Goal: Information Seeking & Learning: Get advice/opinions

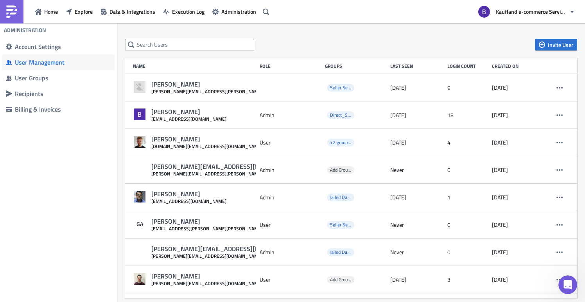
scroll to position [1233, 0]
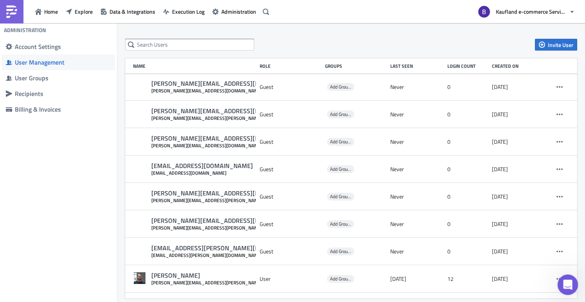
click at [571, 282] on icon "Open Intercom Messenger" at bounding box center [566, 283] width 13 height 13
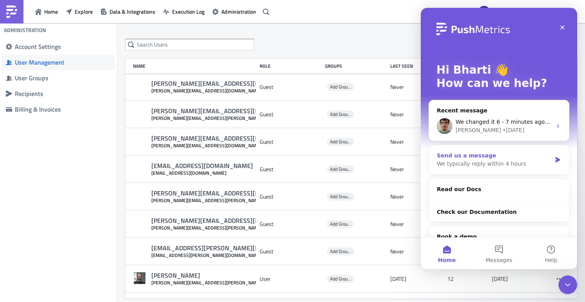
scroll to position [0, 0]
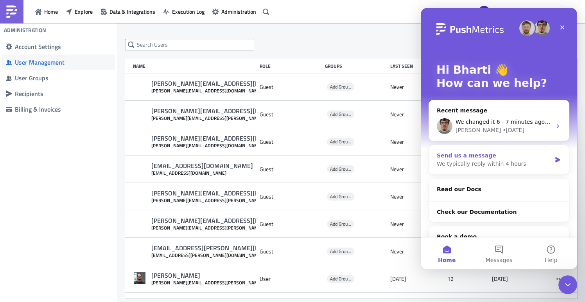
click at [484, 158] on div "Send us a message" at bounding box center [494, 155] width 115 height 8
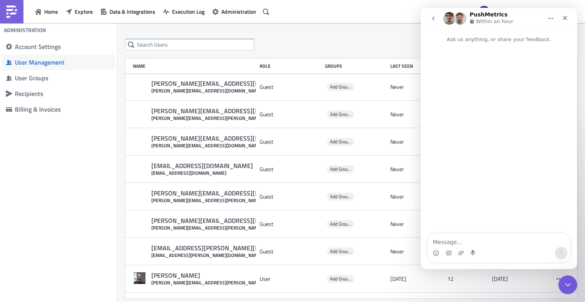
click at [435, 23] on button "go back" at bounding box center [433, 18] width 15 height 15
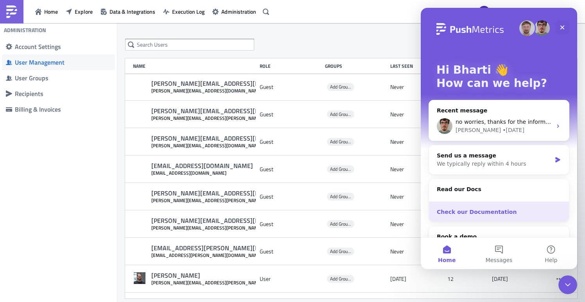
scroll to position [52, 0]
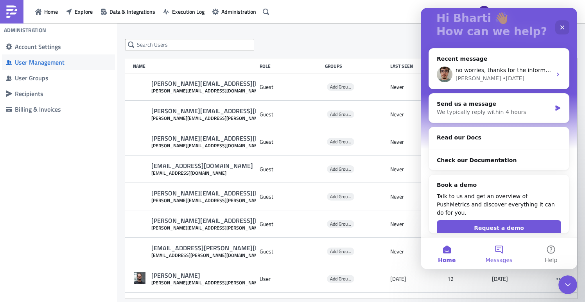
click at [488, 246] on button "Messages" at bounding box center [499, 252] width 52 height 31
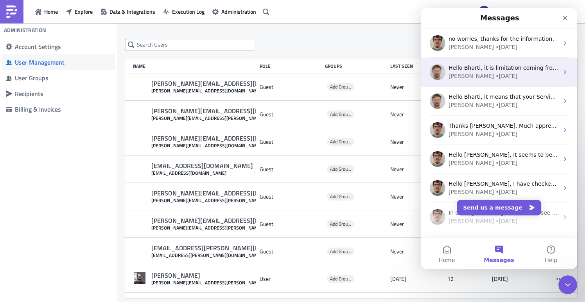
click at [495, 74] on div "• [DATE]" at bounding box center [506, 76] width 22 height 8
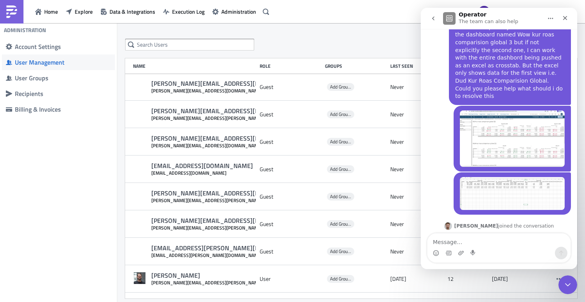
scroll to position [0, 0]
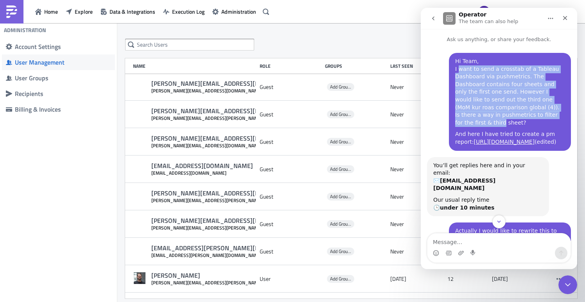
drag, startPoint x: 453, startPoint y: 70, endPoint x: 555, endPoint y: 116, distance: 111.5
click at [555, 116] on div "Hi Team, I want to send a crosstab of a Tableau Dashboard via pushmetrics. The …" at bounding box center [509, 91] width 109 height 69
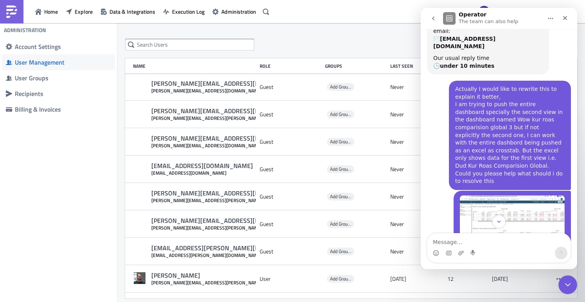
scroll to position [167, 0]
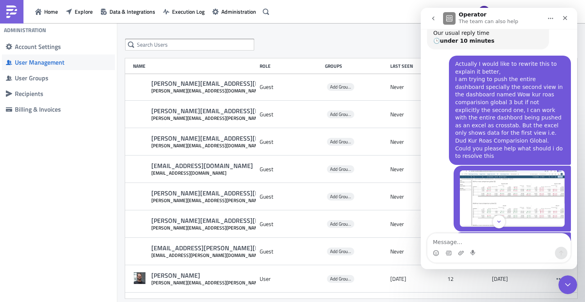
click at [519, 180] on img "Bharti says…" at bounding box center [512, 198] width 105 height 56
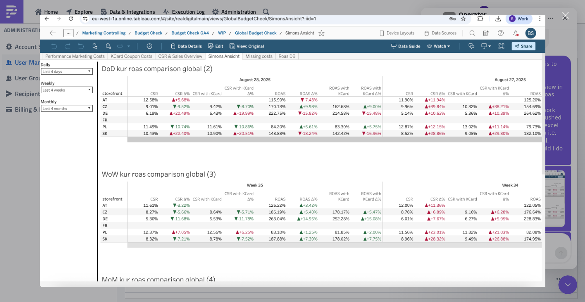
click at [565, 16] on div "Close" at bounding box center [565, 15] width 7 height 7
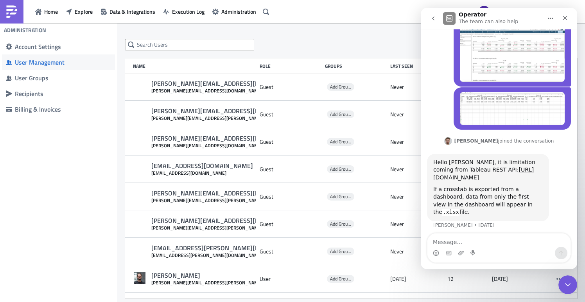
scroll to position [242, 0]
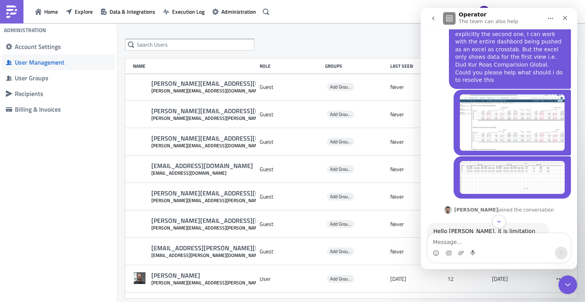
click at [485, 161] on img "Bharti says…" at bounding box center [512, 177] width 105 height 33
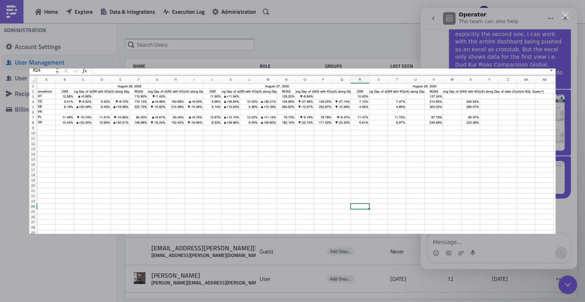
click at [566, 15] on div "Close" at bounding box center [565, 15] width 7 height 7
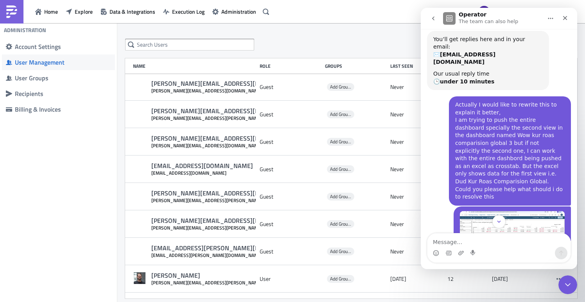
scroll to position [142, 0]
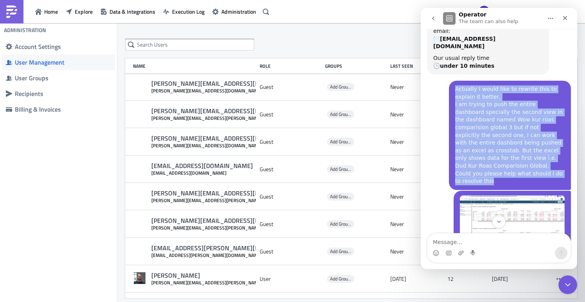
drag, startPoint x: 452, startPoint y: 79, endPoint x: 549, endPoint y: 165, distance: 130.2
click at [549, 165] on div "Actually I would like to rewrite this to explain it better, I am trying to push…" at bounding box center [509, 135] width 109 height 100
click at [517, 160] on div "Actually I would like to rewrite this to explain it better, I am trying to push…" at bounding box center [509, 135] width 109 height 100
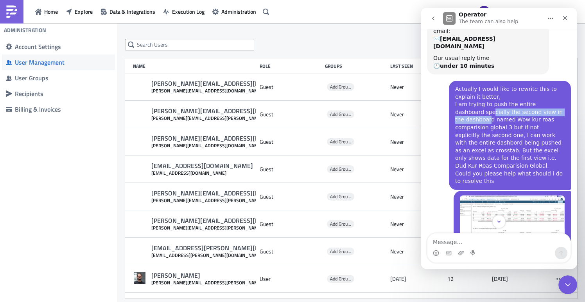
drag, startPoint x: 459, startPoint y: 104, endPoint x: 557, endPoint y: 105, distance: 98.2
click at [557, 105] on div "Actually I would like to rewrite this to explain it better, I am trying to push…" at bounding box center [509, 135] width 109 height 100
click at [496, 197] on img "Bharti says…" at bounding box center [512, 223] width 105 height 56
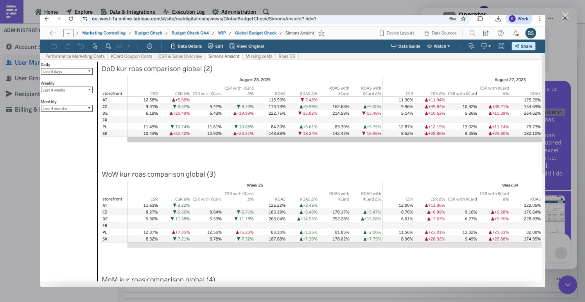
click at [570, 16] on div "Intercom messenger" at bounding box center [292, 151] width 585 height 302
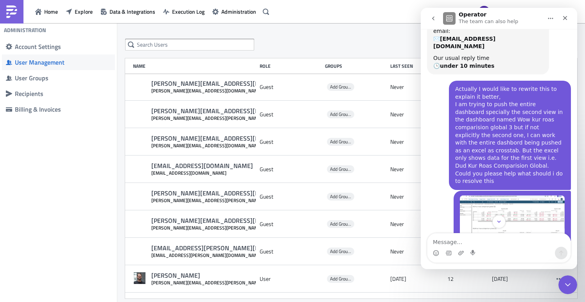
click at [476, 113] on div "Actually I would like to rewrite this to explain it better, I am trying to push…" at bounding box center [509, 135] width 109 height 100
drag, startPoint x: 469, startPoint y: 111, endPoint x: 557, endPoint y: 109, distance: 88.0
click at [557, 109] on div "Actually I would like to rewrite this to explain it better, I am trying to push…" at bounding box center [509, 135] width 109 height 100
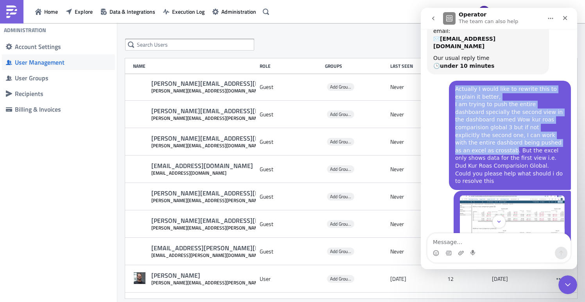
drag, startPoint x: 530, startPoint y: 136, endPoint x: 443, endPoint y: 126, distance: 87.8
click at [443, 126] on div "Actually I would like to rewrite this to explain it better, I am trying to push…" at bounding box center [499, 136] width 144 height 110
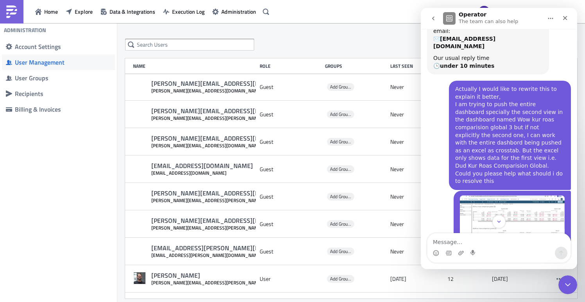
click at [470, 148] on div "Actually I would like to rewrite this to explain it better, I am trying to push…" at bounding box center [509, 135] width 109 height 100
drag, startPoint x: 456, startPoint y: 143, endPoint x: 551, endPoint y: 144, distance: 95.8
click at [551, 144] on div "Actually I would like to rewrite this to explain it better, I am trying to push…" at bounding box center [509, 135] width 109 height 100
click at [461, 154] on div "Actually I would like to rewrite this to explain it better, I am trying to push…" at bounding box center [509, 135] width 109 height 100
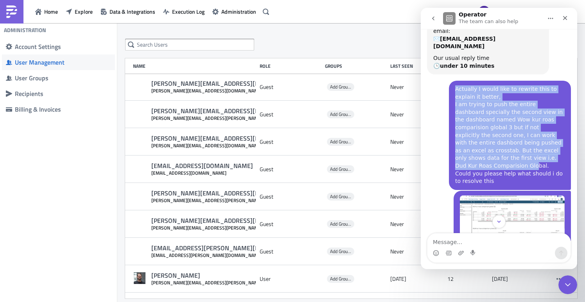
drag, startPoint x: 450, startPoint y: 150, endPoint x: 529, endPoint y: 151, distance: 79.4
click at [529, 151] on div "Actually I would like to rewrite this to explain it better, I am trying to push…" at bounding box center [510, 135] width 122 height 109
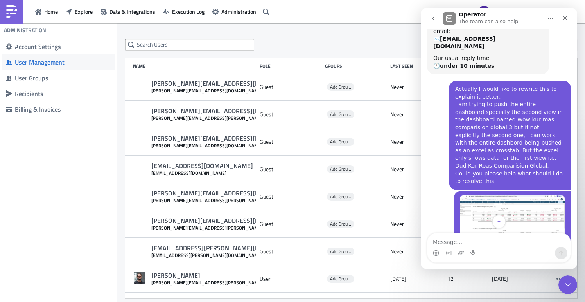
drag, startPoint x: 452, startPoint y: 155, endPoint x: 520, endPoint y: 163, distance: 68.9
click at [520, 163] on div "Actually I would like to rewrite this to explain it better, I am trying to push…" at bounding box center [509, 135] width 109 height 100
drag, startPoint x: 496, startPoint y: 160, endPoint x: 564, endPoint y: 160, distance: 68.0
click at [564, 160] on div "Actually I would like to rewrite this to explain it better, I am trying to push…" at bounding box center [510, 135] width 122 height 109
click at [492, 161] on div "Actually I would like to rewrite this to explain it better, I am trying to push…" at bounding box center [509, 135] width 109 height 100
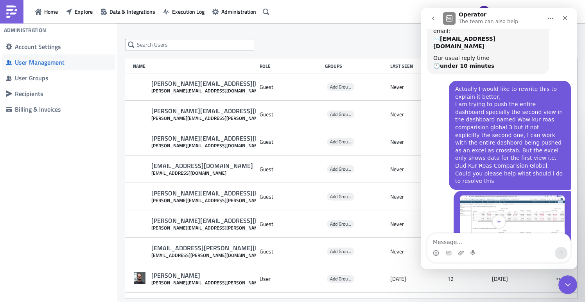
scroll to position [212, 0]
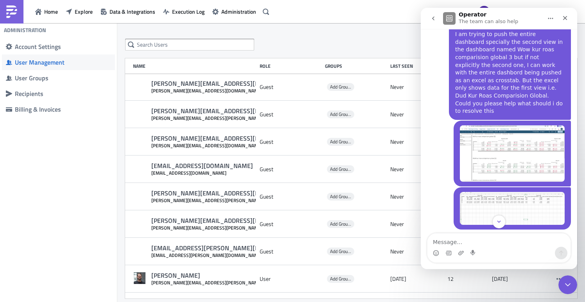
click at [503, 192] on img "Bharti says…" at bounding box center [512, 208] width 105 height 33
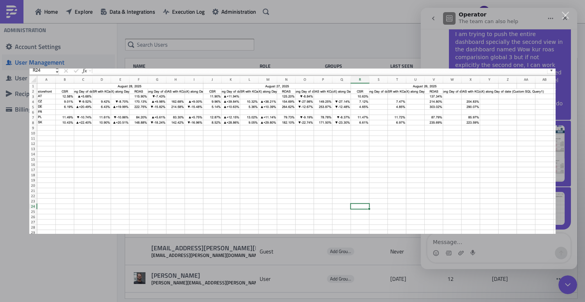
click at [562, 13] on div "Close" at bounding box center [565, 15] width 7 height 7
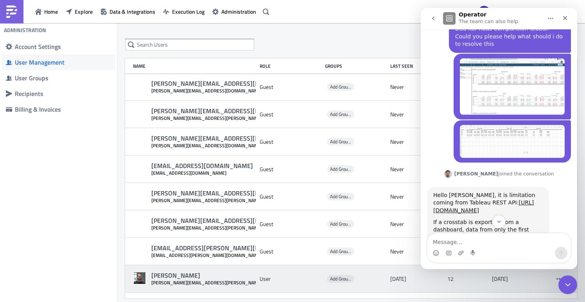
scroll to position [316, 0]
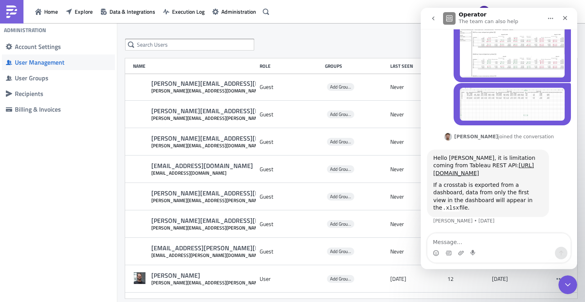
click at [459, 205] on code ".xlsx" at bounding box center [450, 207] width 17 height 7
drag, startPoint x: 465, startPoint y: 140, endPoint x: 540, endPoint y: 149, distance: 75.5
click at [540, 154] on div "Hello [PERSON_NAME], it is limitation coming from Tableau REST API: [URL][DOMAI…" at bounding box center [487, 165] width 109 height 23
drag, startPoint x: 433, startPoint y: 192, endPoint x: 536, endPoint y: 209, distance: 104.3
click at [536, 209] on div "If a crosstab is exported from a dashboard, data from only the first view in th…" at bounding box center [487, 196] width 109 height 31
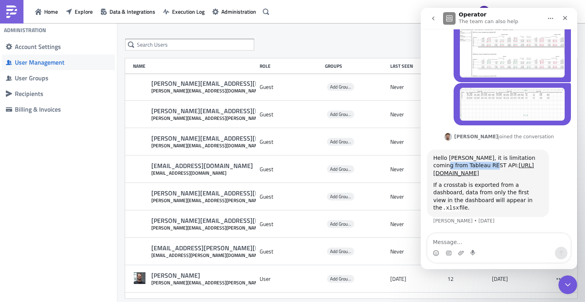
drag, startPoint x: 489, startPoint y: 149, endPoint x: 433, endPoint y: 151, distance: 56.8
click at [433, 151] on div "Hello Bharti, it is limitation coming from Tableau REST API: [URL][DOMAIN_NAME]…" at bounding box center [488, 182] width 122 height 67
click at [484, 154] on div "Hello [PERSON_NAME], it is limitation coming from Tableau REST API: [URL][DOMAI…" at bounding box center [487, 165] width 109 height 23
drag, startPoint x: 481, startPoint y: 149, endPoint x: 431, endPoint y: 139, distance: 51.8
click at [431, 149] on div "Hello Bharti, it is limitation coming from Tableau REST API: [URL][DOMAIN_NAME]…" at bounding box center [488, 182] width 122 height 67
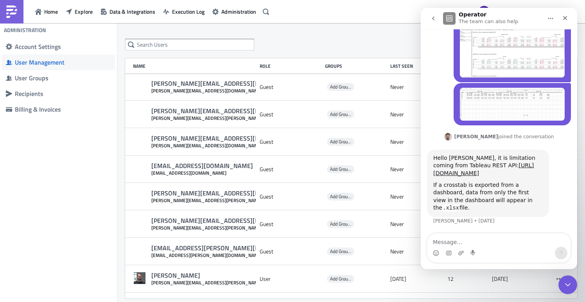
click at [501, 154] on div "Hello [PERSON_NAME], it is limitation coming from Tableau REST API: [URL][DOMAI…" at bounding box center [487, 165] width 109 height 23
drag, startPoint x: 431, startPoint y: 147, endPoint x: 483, endPoint y: 151, distance: 52.5
click at [483, 151] on div "Hello Bharti, it is limitation coming from Tableau REST API: [URL][DOMAIN_NAME]…" at bounding box center [488, 182] width 122 height 67
click at [503, 51] on img "Bharti says…" at bounding box center [512, 49] width 105 height 56
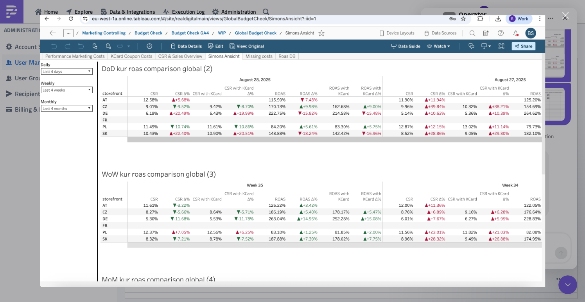
click at [565, 16] on div "Close" at bounding box center [565, 15] width 7 height 7
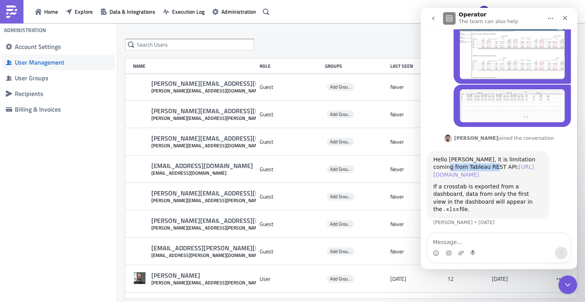
scroll to position [316, 0]
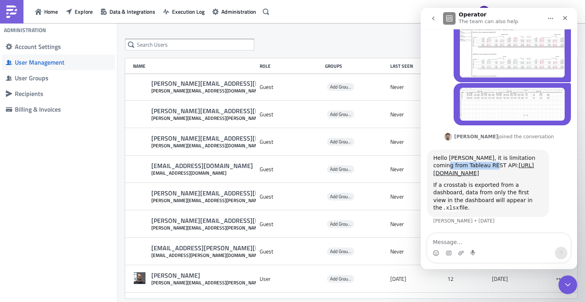
click at [507, 56] on img "Bharti says…" at bounding box center [512, 49] width 105 height 56
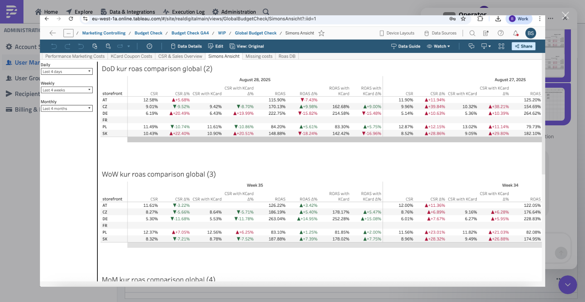
scroll to position [0, 0]
click at [565, 20] on div "Intercom messenger" at bounding box center [292, 151] width 585 height 302
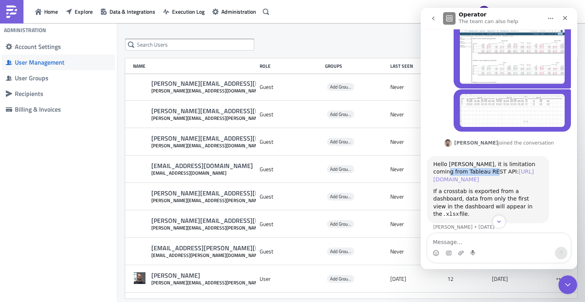
scroll to position [316, 0]
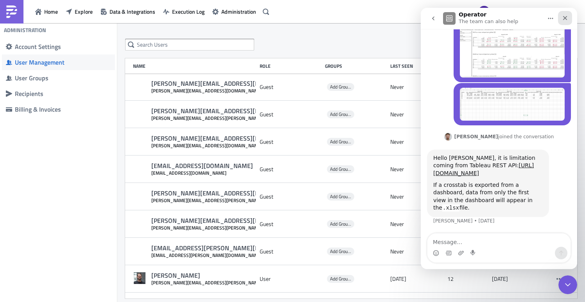
click at [568, 18] on div "Close" at bounding box center [565, 18] width 14 height 14
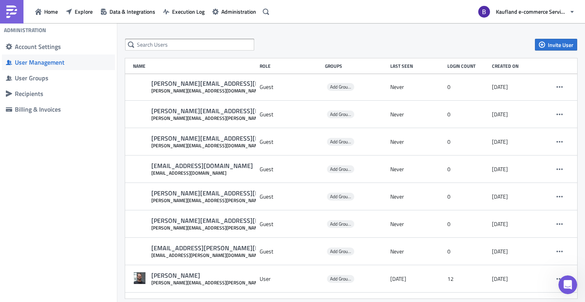
click at [462, 32] on div "Invite User Name Role Groups Last Seen Login Count Created on [PERSON_NAME] [PE…" at bounding box center [351, 168] width 468 height 291
click at [401, 39] on div "Invite User" at bounding box center [351, 45] width 452 height 12
